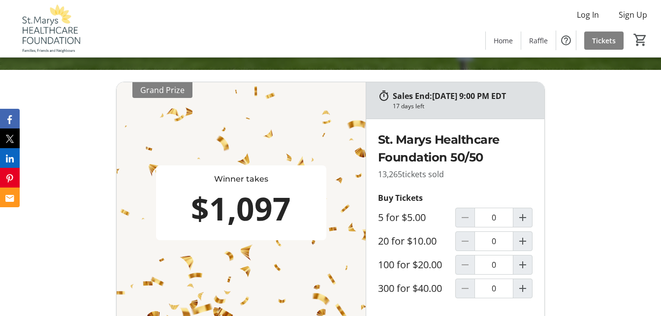
scroll to position [296, 0]
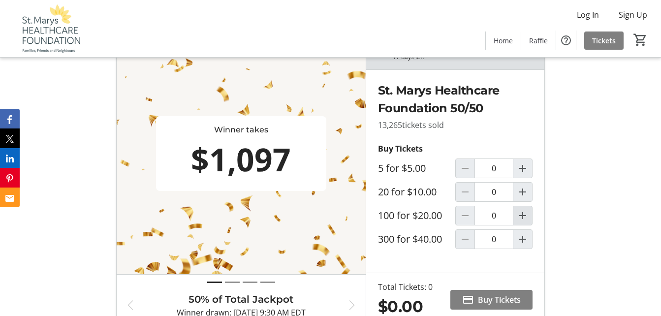
click at [523, 222] on mat-icon "Increment by one" at bounding box center [523, 216] width 12 height 12
type input "1"
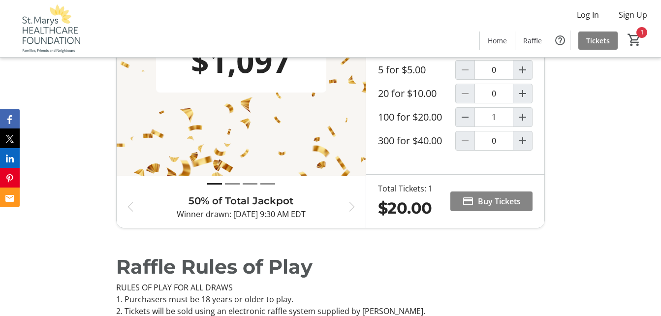
click at [493, 207] on span "Buy Tickets" at bounding box center [499, 202] width 43 height 12
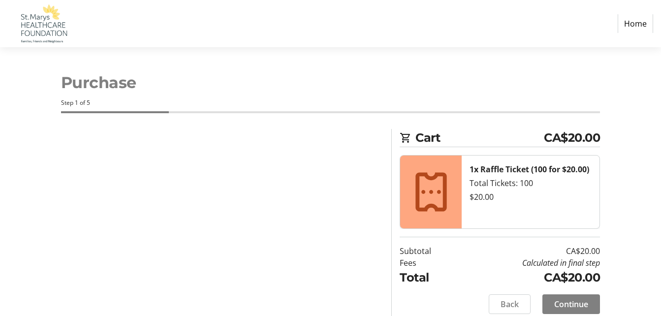
select select "CA"
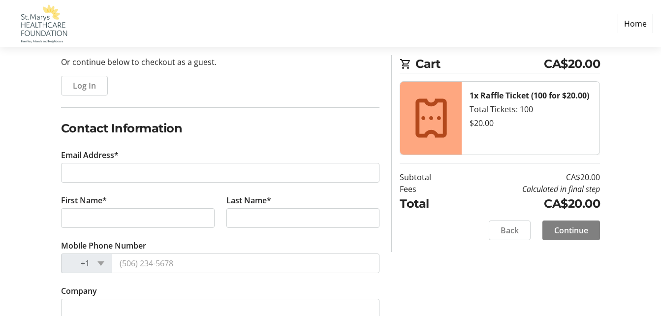
scroll to position [148, 0]
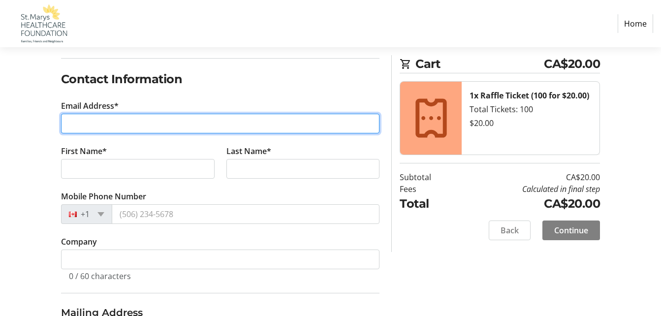
click at [75, 122] on input "Email Address*" at bounding box center [220, 124] width 319 height 20
type input "[EMAIL_ADDRESS][DOMAIN_NAME]"
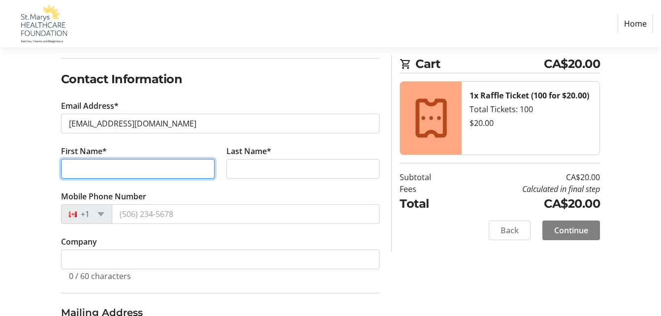
type input "[PERSON_NAME]"
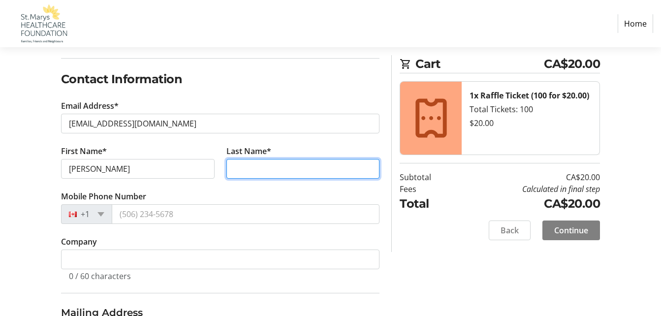
type input "Brunsdon"
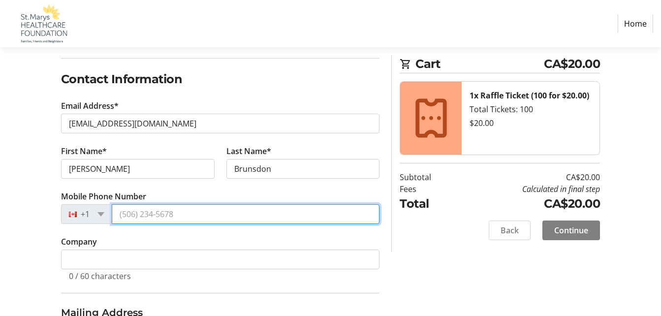
type input "[PHONE_NUMBER]"
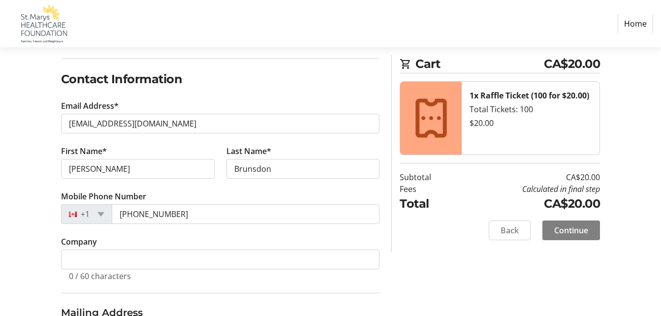
type input "[STREET_ADDRESS]"
type input "Apt 207"
type input "St Marys"
select select "ON"
type input "N4X 0A5"
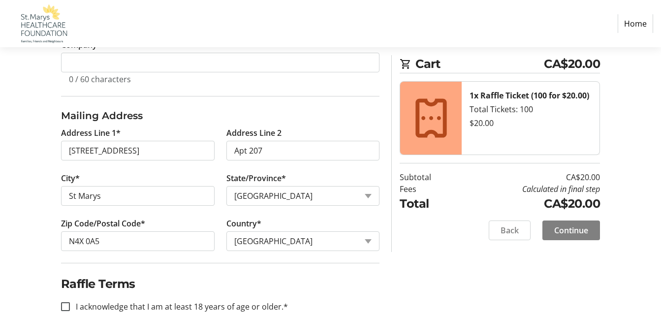
scroll to position [412, 0]
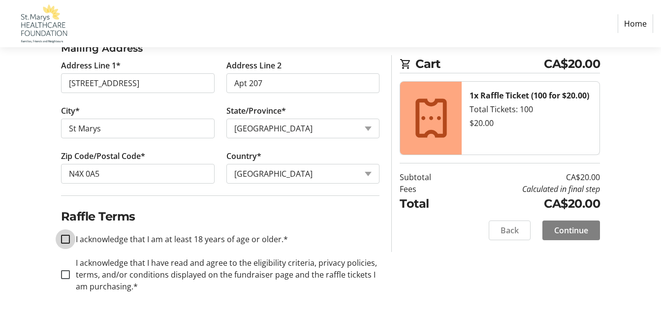
click at [65, 239] on input "I acknowledge that I am at least 18 years of age or older.*" at bounding box center [65, 239] width 9 height 9
checkbox input "true"
click at [66, 275] on input "I acknowledge that I have read and agree to the eligibility criteria, privacy p…" at bounding box center [65, 274] width 9 height 9
checkbox input "true"
click at [566, 232] on span "Continue" at bounding box center [572, 231] width 34 height 12
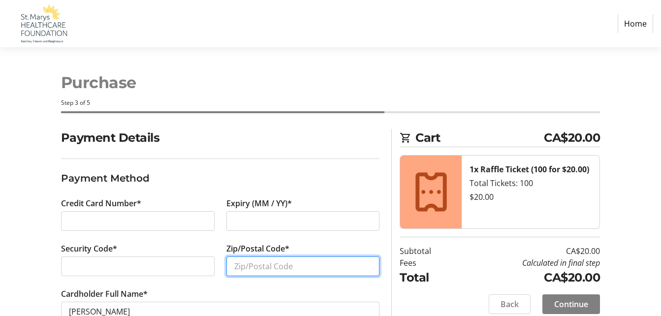
click at [255, 264] on input "Zip/Postal Code*" at bounding box center [304, 267] width 154 height 20
type input "n"
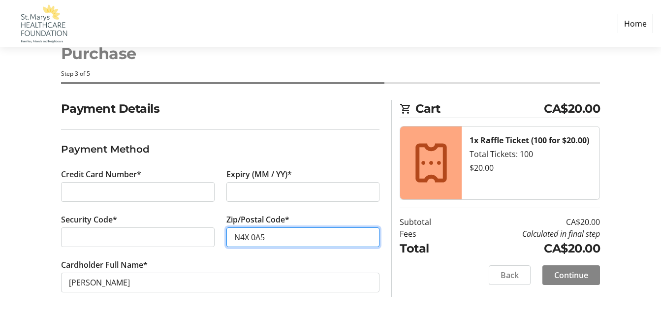
type input "N4X 0A5"
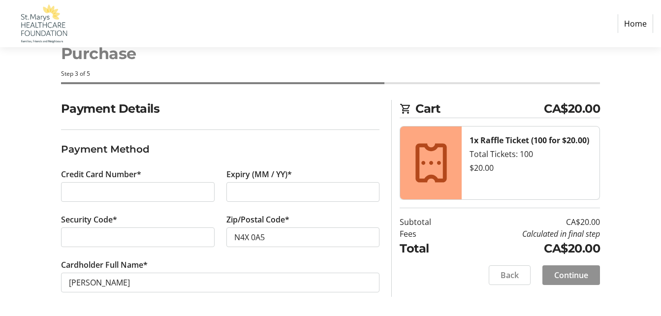
click at [577, 278] on span "Continue" at bounding box center [572, 275] width 34 height 12
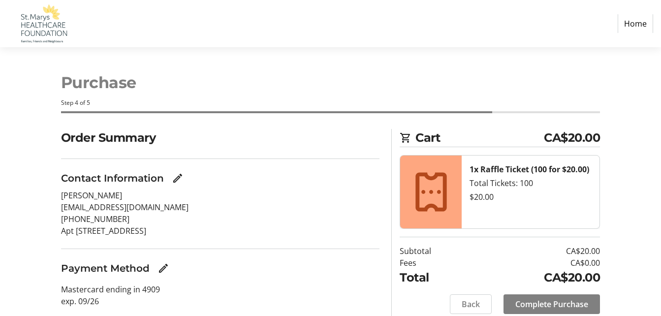
scroll to position [35, 0]
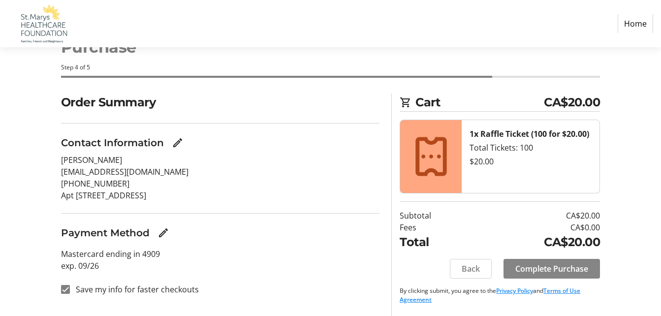
click at [538, 268] on span "Complete Purchase" at bounding box center [552, 269] width 73 height 12
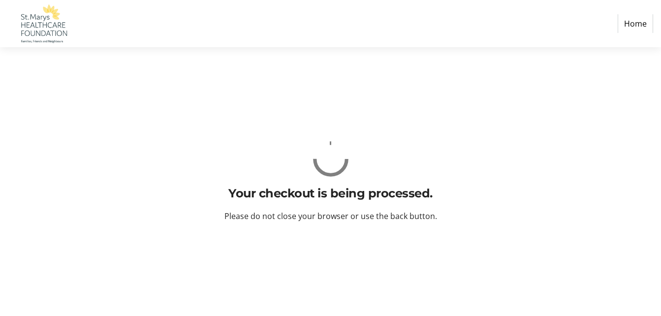
scroll to position [0, 0]
